Goal: Communication & Community: Answer question/provide support

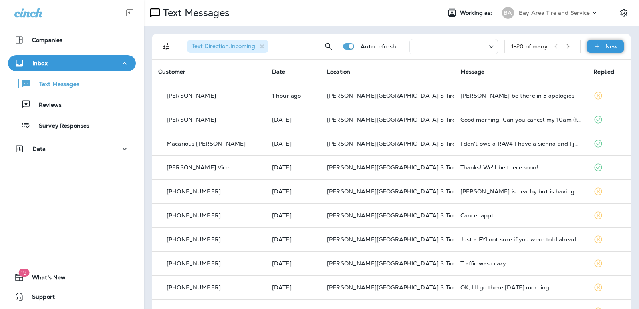
click at [609, 50] on div "New" at bounding box center [605, 46] width 37 height 13
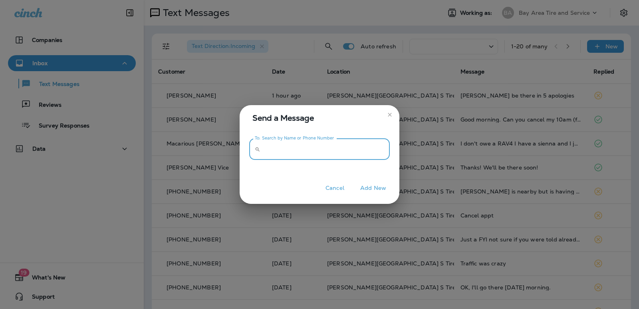
click at [282, 160] on input "To: Search by Name or Phone Number" at bounding box center [327, 149] width 126 height 21
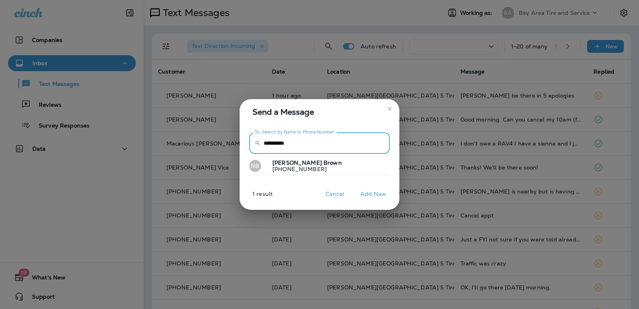
type input "**********"
click at [324, 165] on span "Brown" at bounding box center [333, 162] width 18 height 7
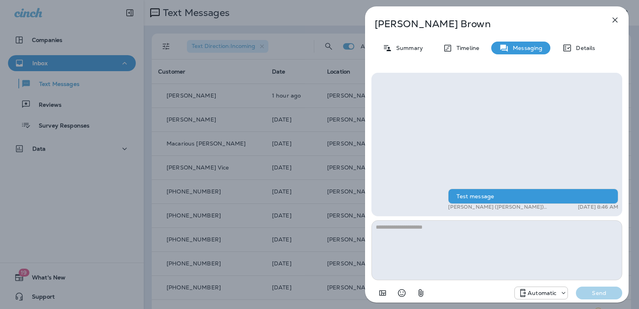
type textarea "*"
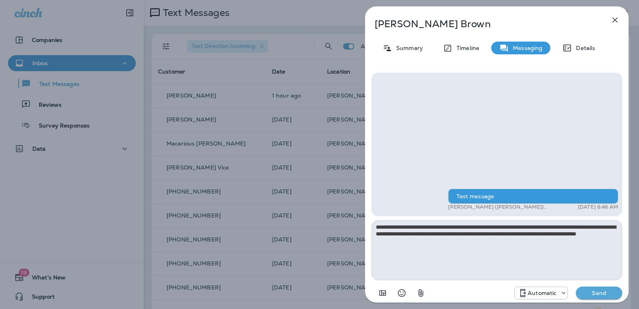
type textarea "**********"
click at [601, 289] on button "Send" at bounding box center [599, 293] width 46 height 13
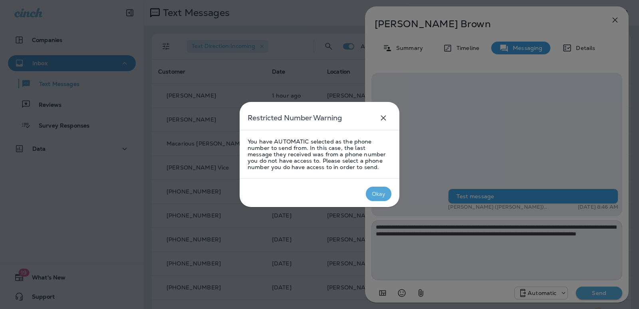
click at [380, 191] on div "Okay" at bounding box center [379, 194] width 14 height 6
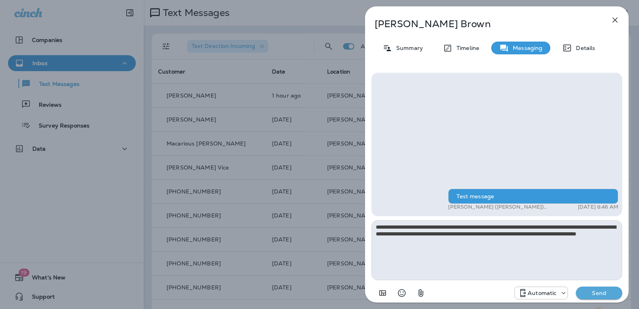
click at [450, 195] on div "Test message [PERSON_NAME] ([PERSON_NAME]) [PERSON_NAME] [DATE] 8:46 AM" at bounding box center [497, 201] width 243 height 24
click at [451, 197] on div "Test message [PERSON_NAME] ([PERSON_NAME]) [PERSON_NAME] [DATE] 8:46 AM" at bounding box center [497, 201] width 243 height 24
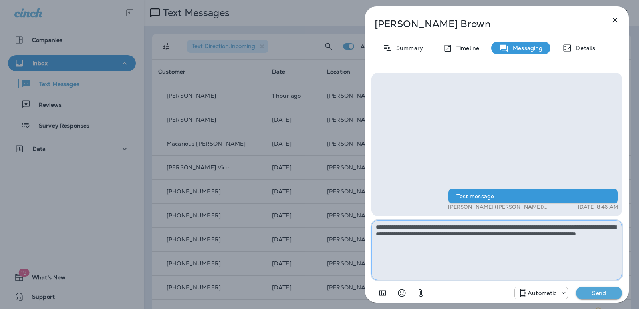
drag, startPoint x: 499, startPoint y: 249, endPoint x: 215, endPoint y: 183, distance: 291.4
click at [222, 185] on div "**********" at bounding box center [319, 154] width 639 height 309
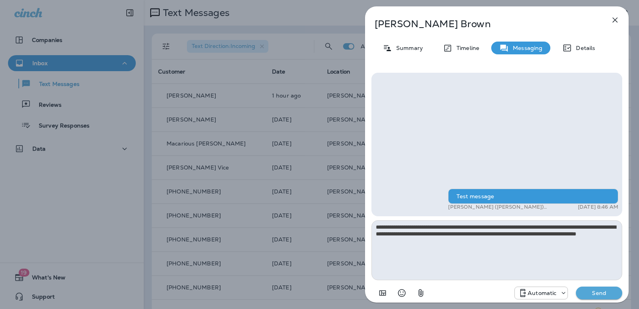
click at [613, 290] on p "Send" at bounding box center [600, 292] width 34 height 7
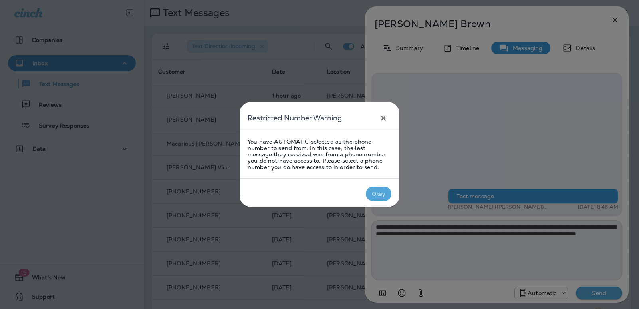
click at [375, 193] on div "Okay" at bounding box center [379, 194] width 14 height 6
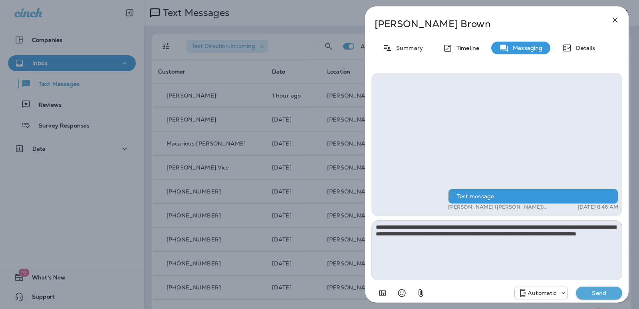
click at [565, 296] on icon at bounding box center [564, 293] width 8 height 8
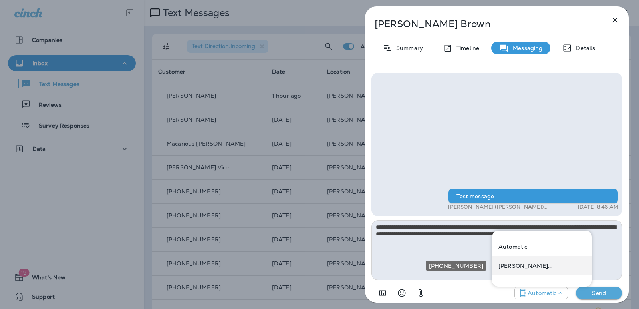
click at [533, 264] on p "[PERSON_NAME][GEOGRAPHIC_DATA] S Tire & Auto Service" at bounding box center [542, 266] width 87 height 6
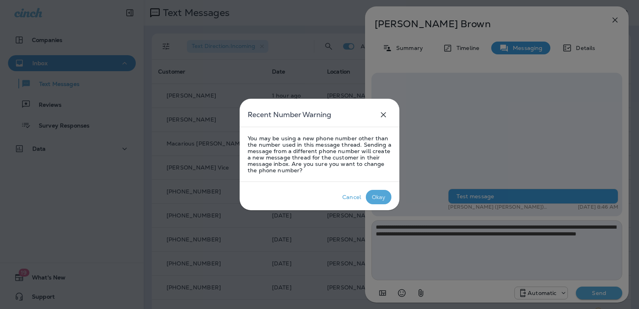
click at [377, 197] on div "Okay" at bounding box center [379, 197] width 14 height 6
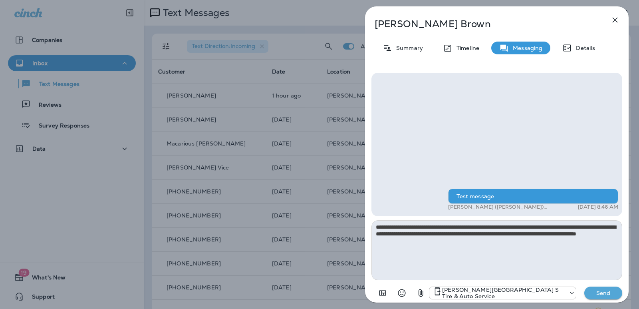
click at [596, 300] on div "[PERSON_NAME][GEOGRAPHIC_DATA] S Tire & Auto Service Send" at bounding box center [497, 290] width 251 height 21
click at [596, 292] on p "Send" at bounding box center [604, 292] width 34 height 7
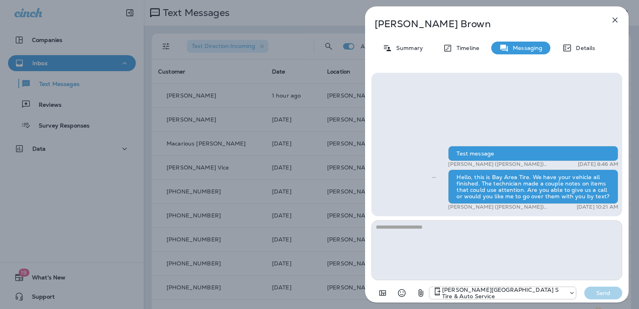
click at [239, 58] on div "[PERSON_NAME] Summary Timeline Messaging Details Test message [PERSON_NAME] ([P…" at bounding box center [319, 154] width 639 height 309
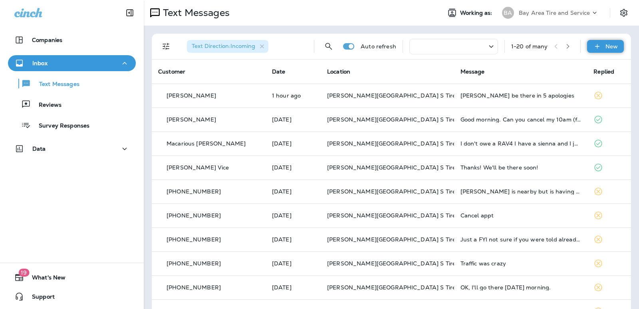
click at [593, 48] on icon at bounding box center [597, 46] width 8 height 8
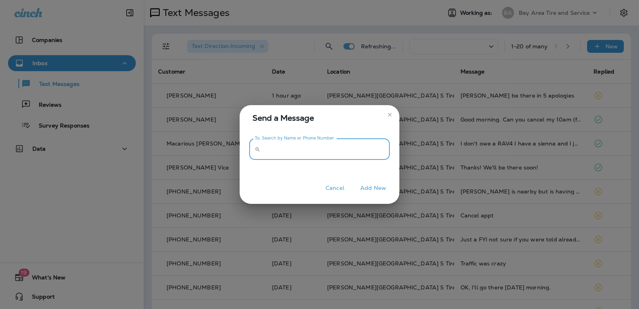
click at [286, 156] on input "To: Search by Name or Phone Number" at bounding box center [327, 149] width 126 height 21
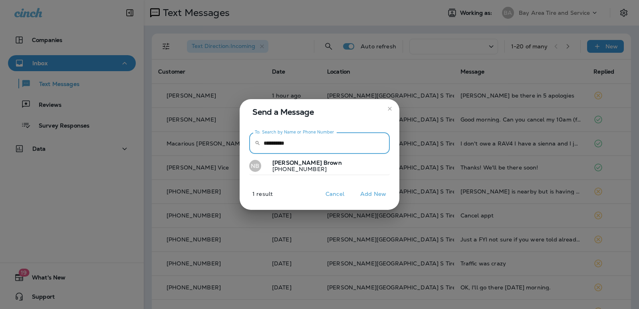
type input "**********"
click at [287, 172] on p "[PHONE_NUMBER]" at bounding box center [304, 169] width 76 height 6
